Goal: Task Accomplishment & Management: Manage account settings

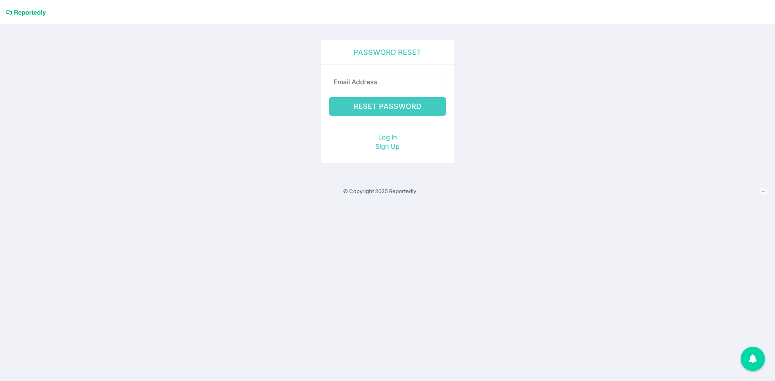
click at [339, 82] on input "email" at bounding box center [387, 82] width 117 height 18
type input "[EMAIL_ADDRESS][DOMAIN_NAME]"
click at [384, 105] on input "Reset Password" at bounding box center [387, 106] width 117 height 19
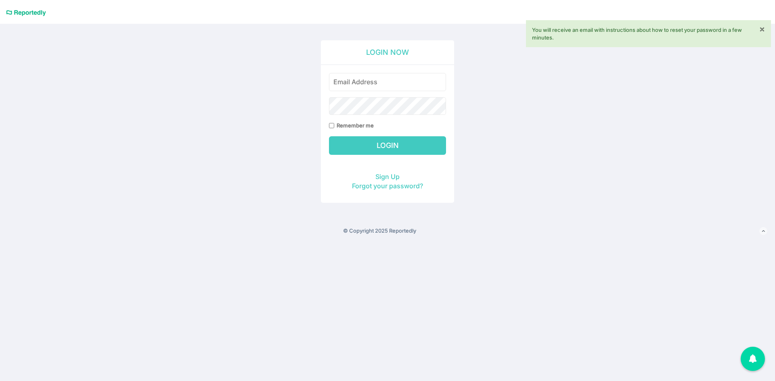
click at [760, 29] on link "×" at bounding box center [762, 29] width 6 height 8
